Goal: Information Seeking & Learning: Find specific fact

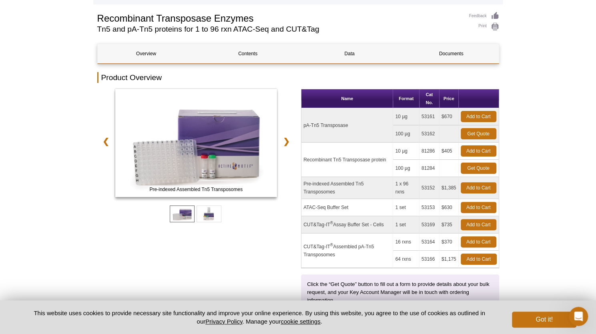
scroll to position [51, 0]
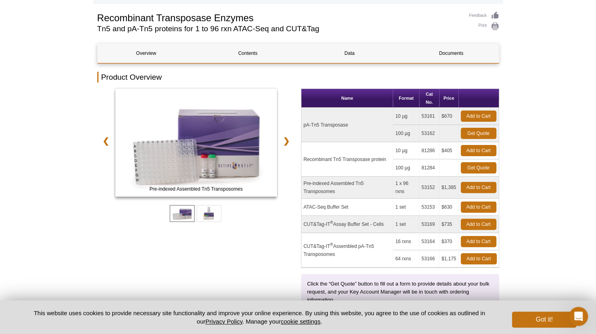
click at [433, 147] on td "81286" at bounding box center [429, 150] width 20 height 17
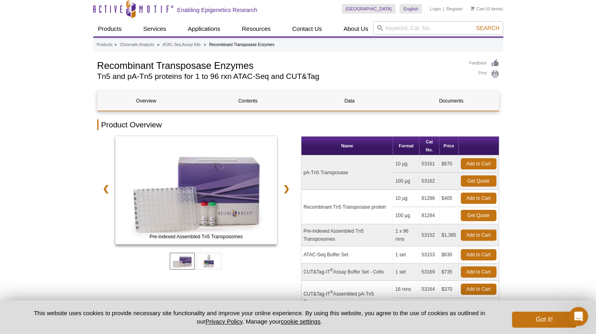
scroll to position [0, 0]
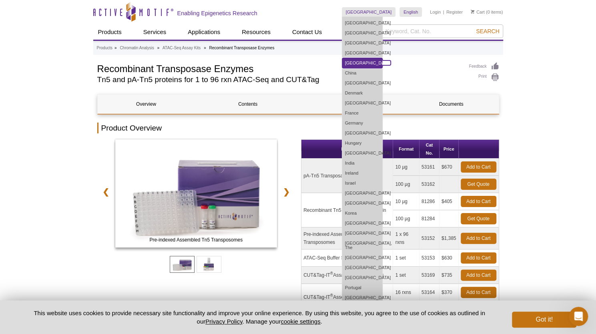
click at [382, 63] on link "[GEOGRAPHIC_DATA]" at bounding box center [362, 63] width 40 height 10
click at [382, 64] on link "[GEOGRAPHIC_DATA]" at bounding box center [362, 63] width 40 height 10
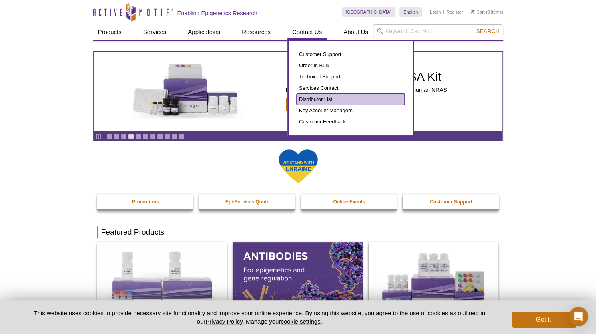
click at [317, 100] on link "Distributor List" at bounding box center [351, 99] width 108 height 11
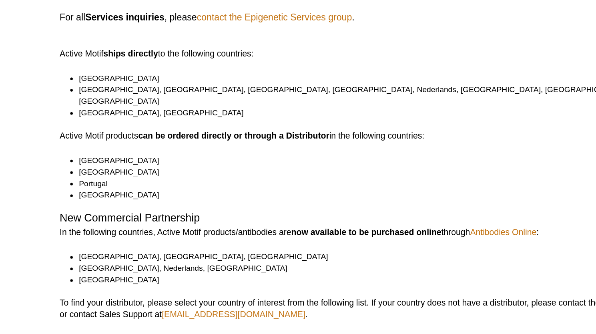
click at [149, 128] on li "Belgium, France, Germany, Luxembourg, Nederlands, Norway, Switzerland, United K…" at bounding box center [300, 132] width 383 height 14
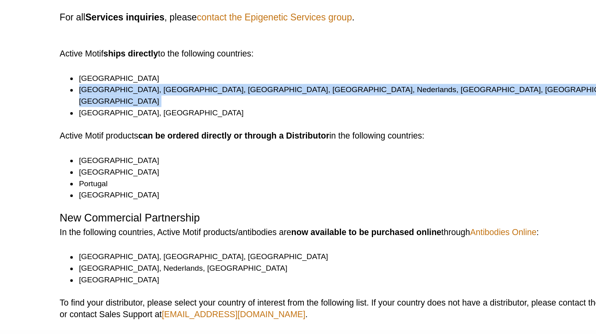
click at [149, 128] on li "Belgium, France, Germany, Luxembourg, Nederlands, Norway, Switzerland, United K…" at bounding box center [300, 132] width 383 height 14
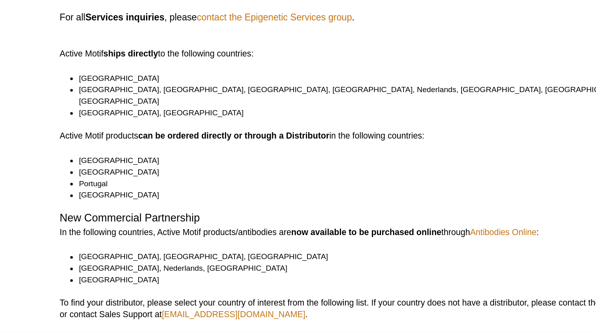
click at [150, 139] on li "China, Japan" at bounding box center [300, 142] width 383 height 7
click at [157, 154] on strong "can be ordered directly or through a Distributor" at bounding box center [205, 157] width 119 height 6
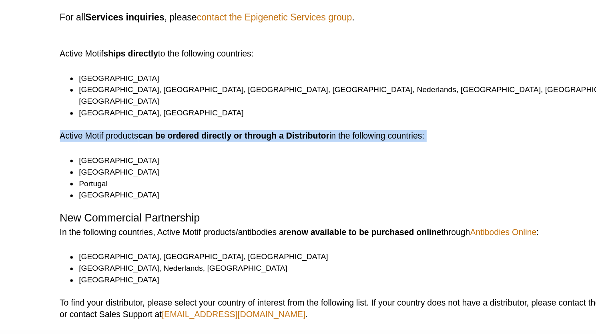
click at [157, 154] on strong "can be ordered directly or through a Distributor" at bounding box center [205, 157] width 119 height 6
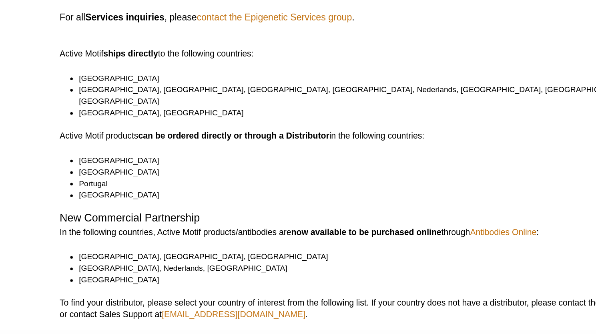
click at [165, 169] on li "Austria" at bounding box center [300, 172] width 383 height 7
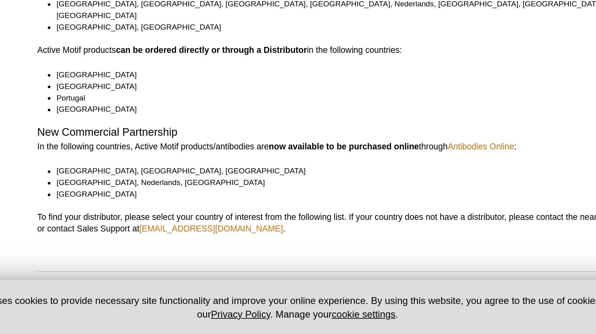
scroll to position [1, 0]
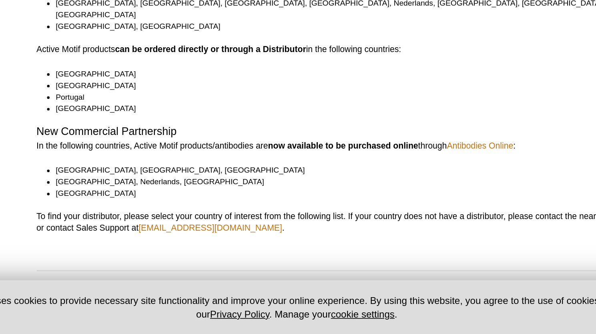
click at [180, 213] on p "In the following countries, Active Motif products/antibodies are now available …" at bounding box center [298, 216] width 402 height 7
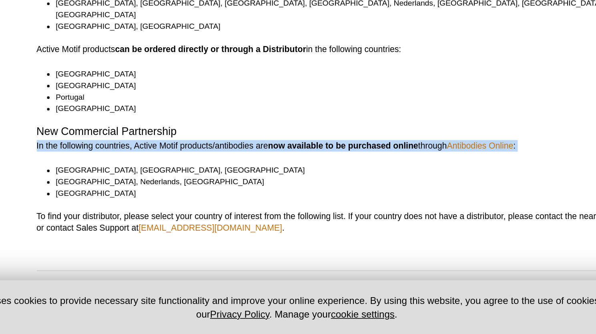
click at [180, 213] on p "In the following countries, Active Motif products/antibodies are now available …" at bounding box center [298, 216] width 402 height 7
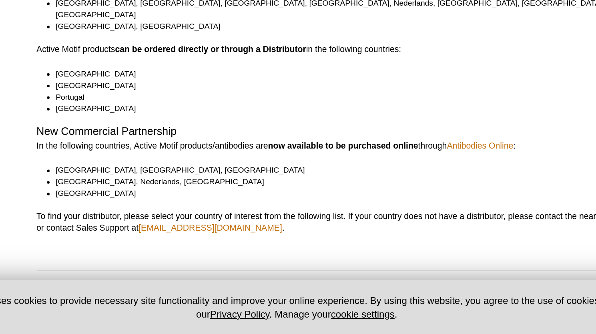
click at [174, 235] on li "Luxembourg, Nederlands, United Kingdom" at bounding box center [300, 238] width 383 height 7
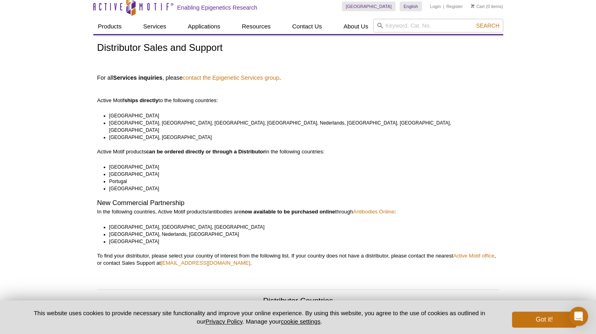
scroll to position [22, 0]
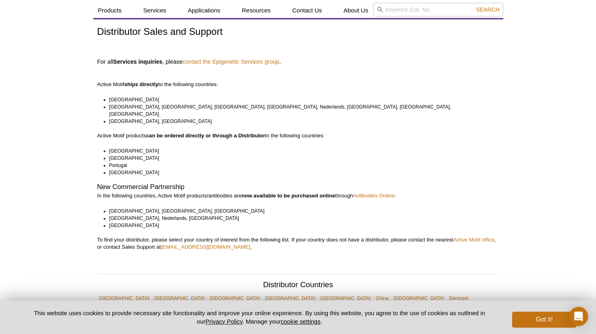
click at [116, 154] on li "[GEOGRAPHIC_DATA]" at bounding box center [300, 157] width 383 height 7
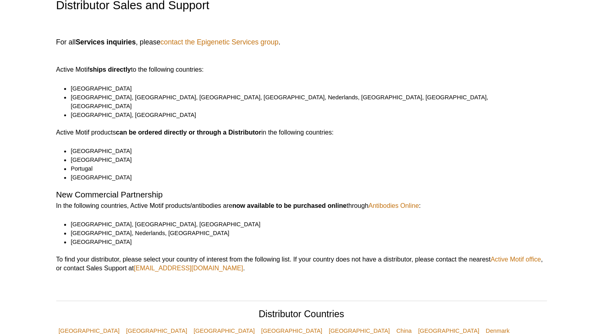
scroll to position [0, 0]
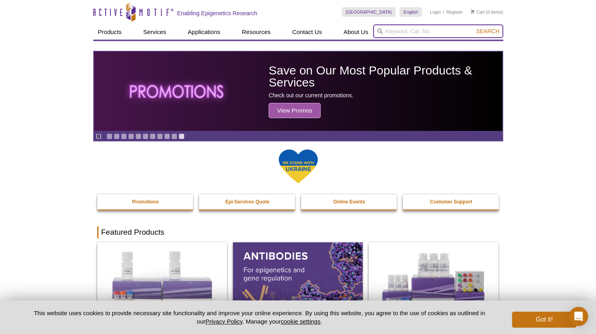
click at [435, 34] on input "search" at bounding box center [438, 31] width 130 height 14
type input "81286"
click at [473, 28] on button "Search" at bounding box center [487, 31] width 28 height 7
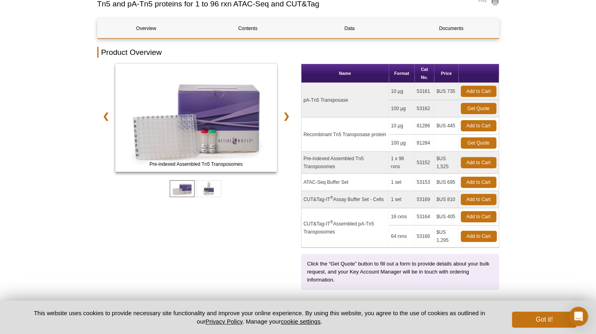
scroll to position [77, 0]
